Goal: Transaction & Acquisition: Purchase product/service

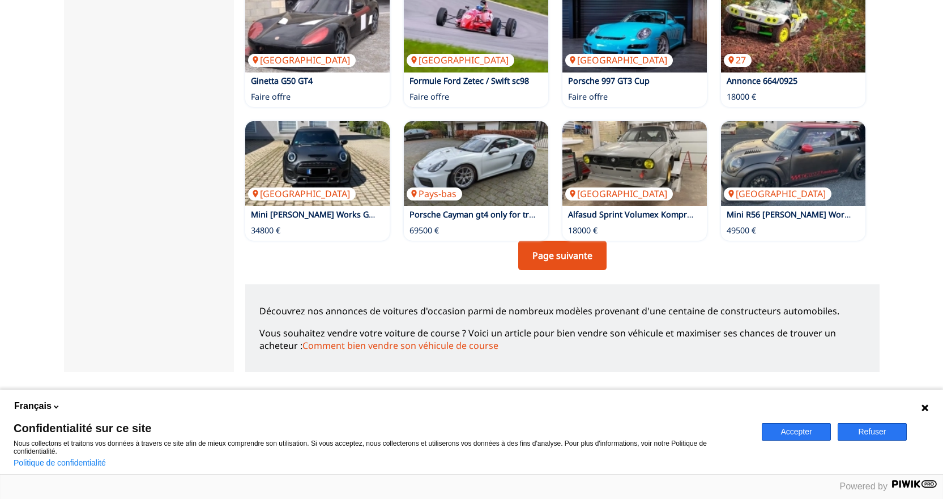
scroll to position [793, 0]
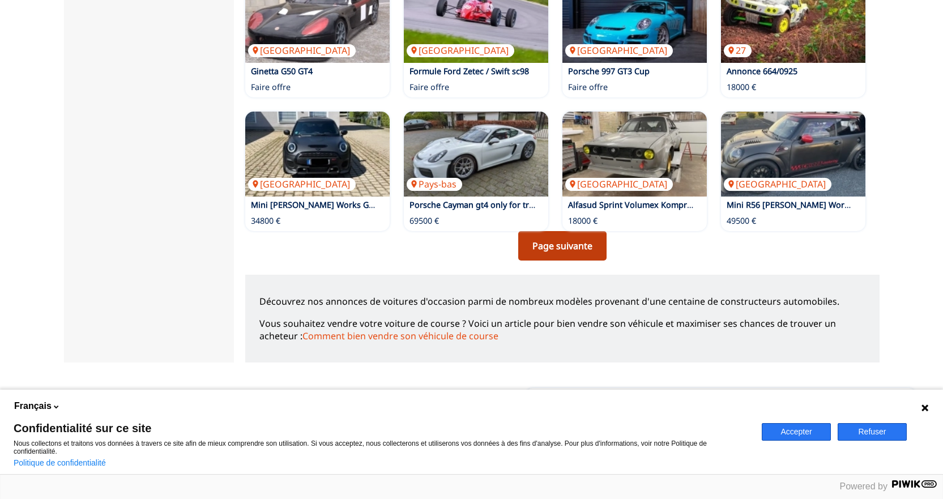
click at [567, 245] on link "Page suivante" at bounding box center [562, 245] width 88 height 29
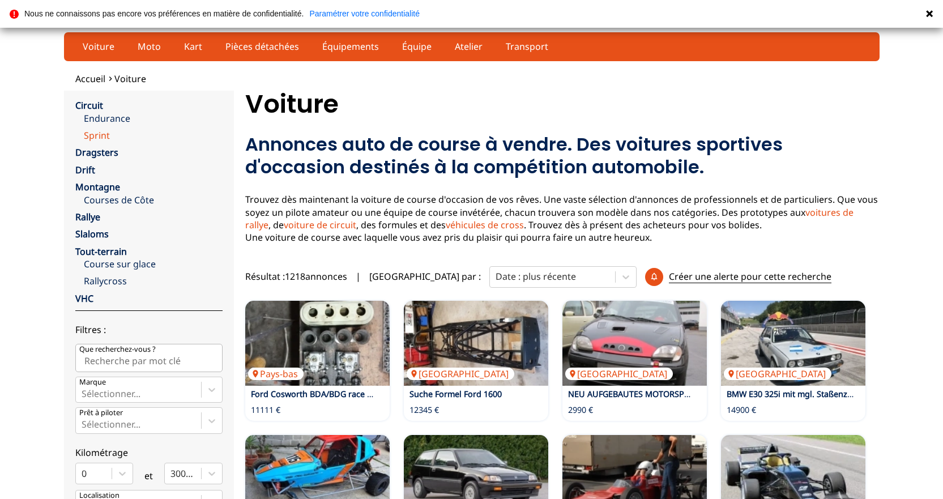
click at [102, 133] on link "Sprint" at bounding box center [153, 135] width 139 height 12
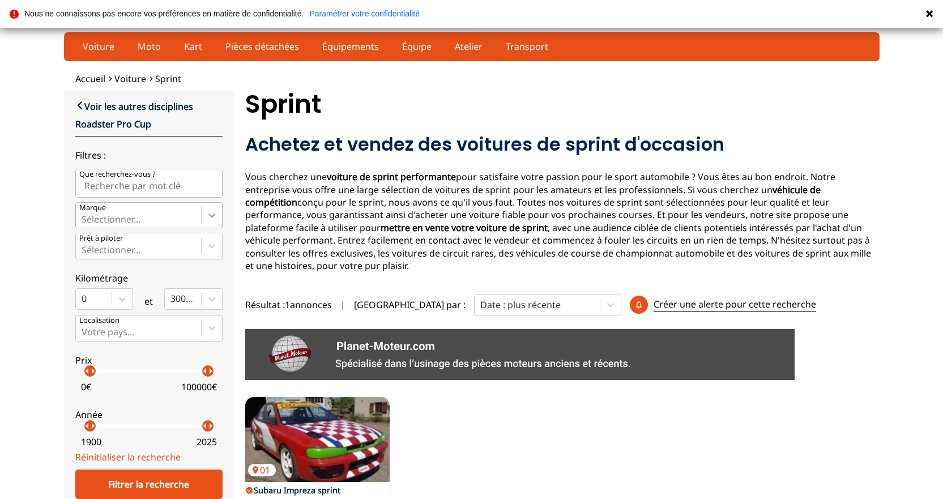
click at [209, 214] on icon at bounding box center [211, 215] width 11 height 11
click at [84, 214] on input "Marque Sélectionner..." at bounding box center [83, 219] width 2 height 10
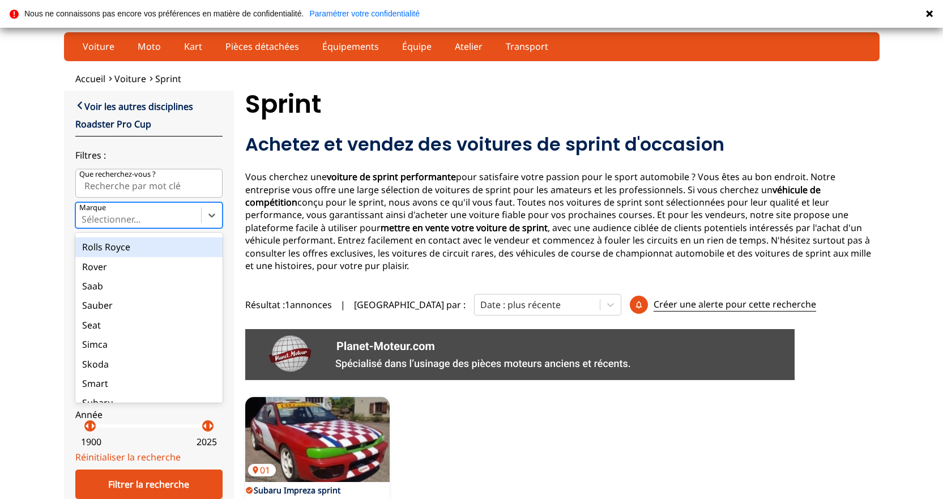
scroll to position [1247, 0]
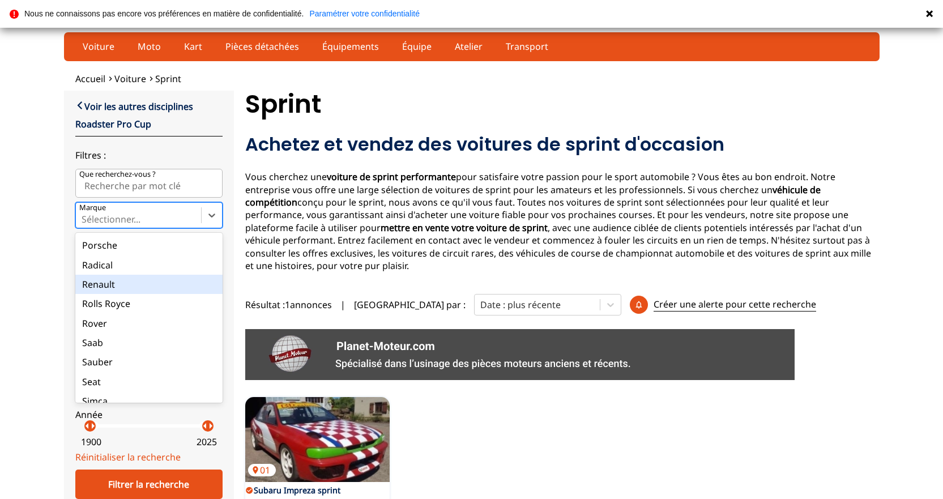
click at [102, 282] on div "Renault" at bounding box center [148, 284] width 147 height 19
click at [84, 224] on input "Marque option Renault focused, 67 of 90. 90 results available. Use Up and Down …" at bounding box center [83, 219] width 2 height 10
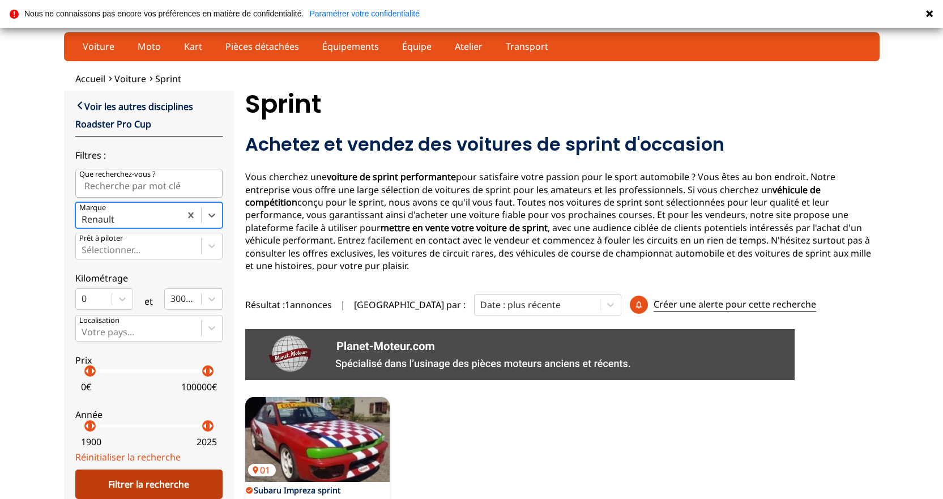
click at [160, 480] on div "Filtrer la recherche" at bounding box center [148, 484] width 147 height 29
click at [148, 479] on div "Filtrer la recherche" at bounding box center [148, 484] width 147 height 29
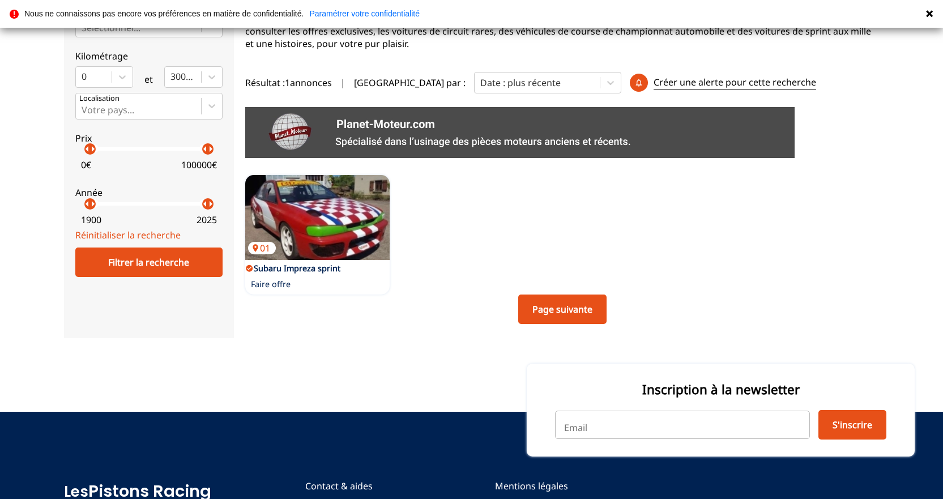
scroll to position [227, 0]
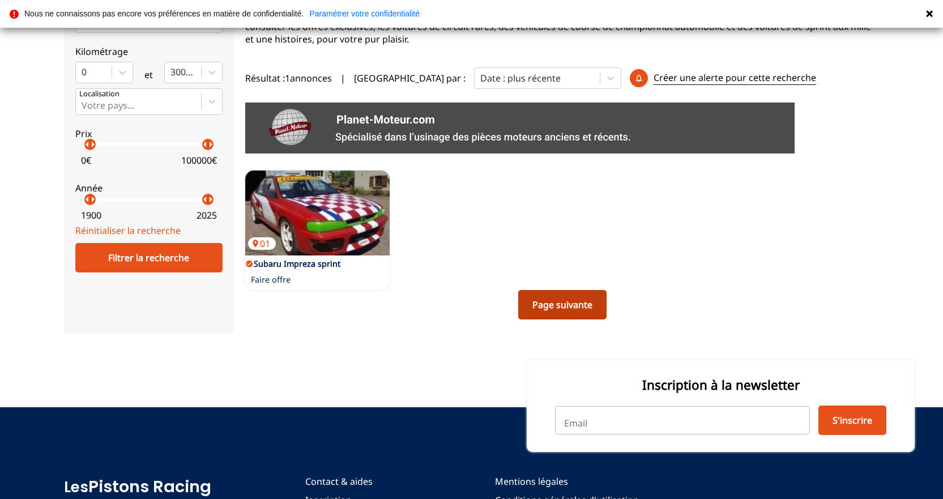
click at [581, 290] on link "Page suivante" at bounding box center [562, 304] width 88 height 29
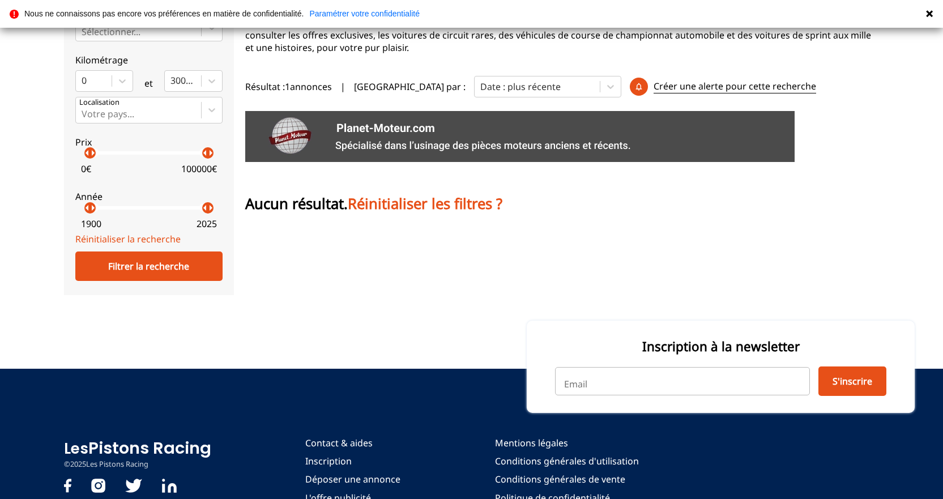
scroll to position [227, 0]
